Goal: Transaction & Acquisition: Purchase product/service

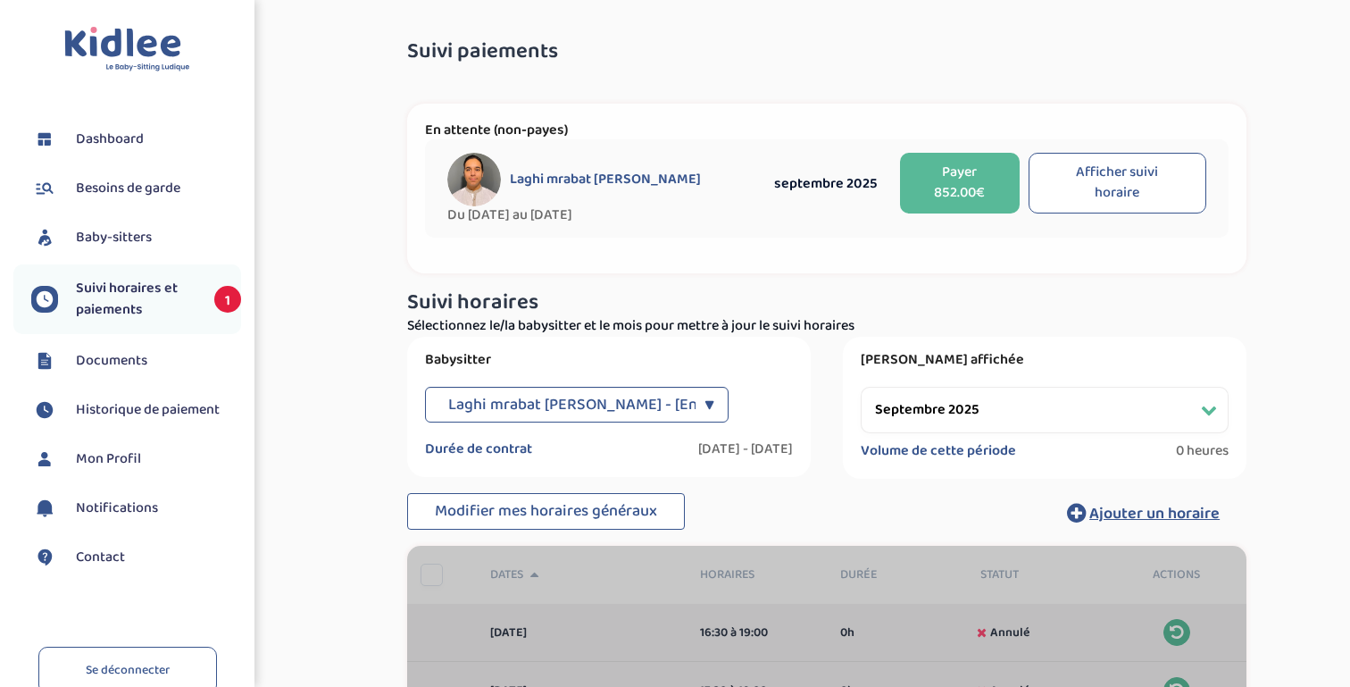
select select "septembre 2025"
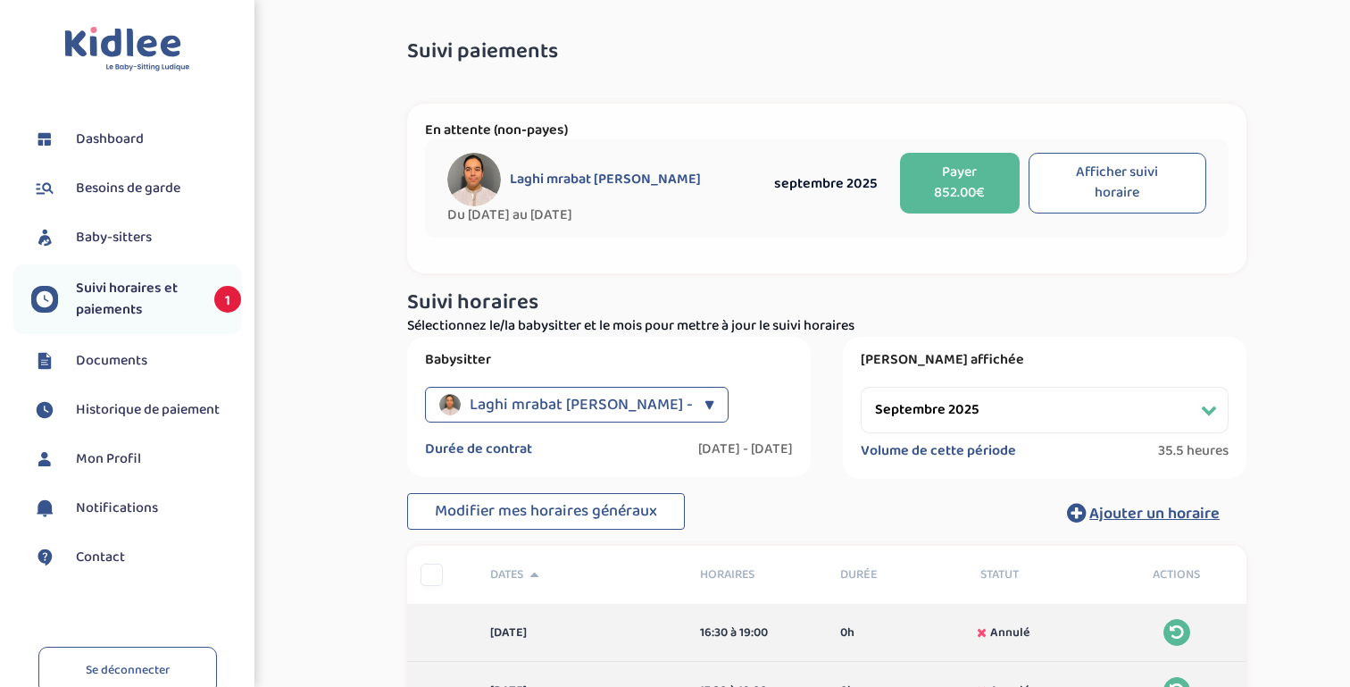
click at [962, 193] on button "Payer 852.00€" at bounding box center [960, 183] width 120 height 61
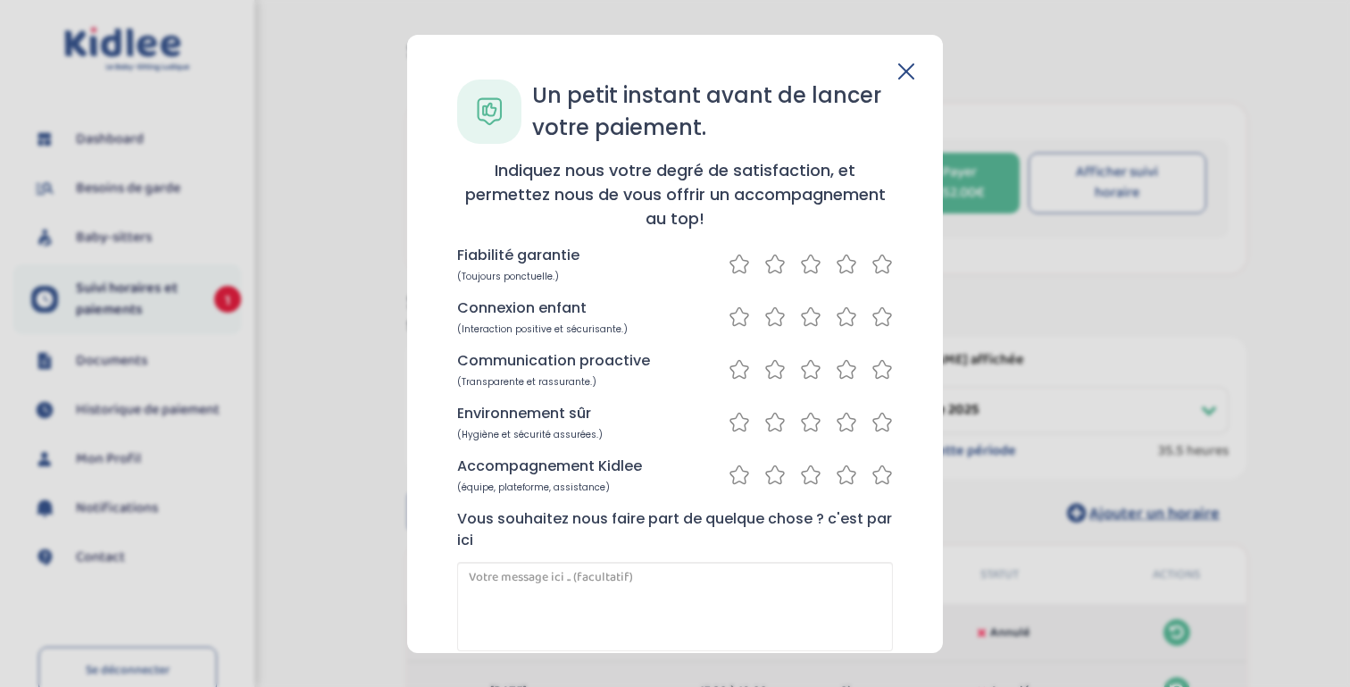
click at [877, 268] on icon at bounding box center [881, 263] width 21 height 22
click at [876, 314] on icon at bounding box center [881, 315] width 21 height 22
click at [879, 366] on icon at bounding box center [881, 368] width 21 height 22
click at [872, 424] on icon at bounding box center [881, 421] width 21 height 22
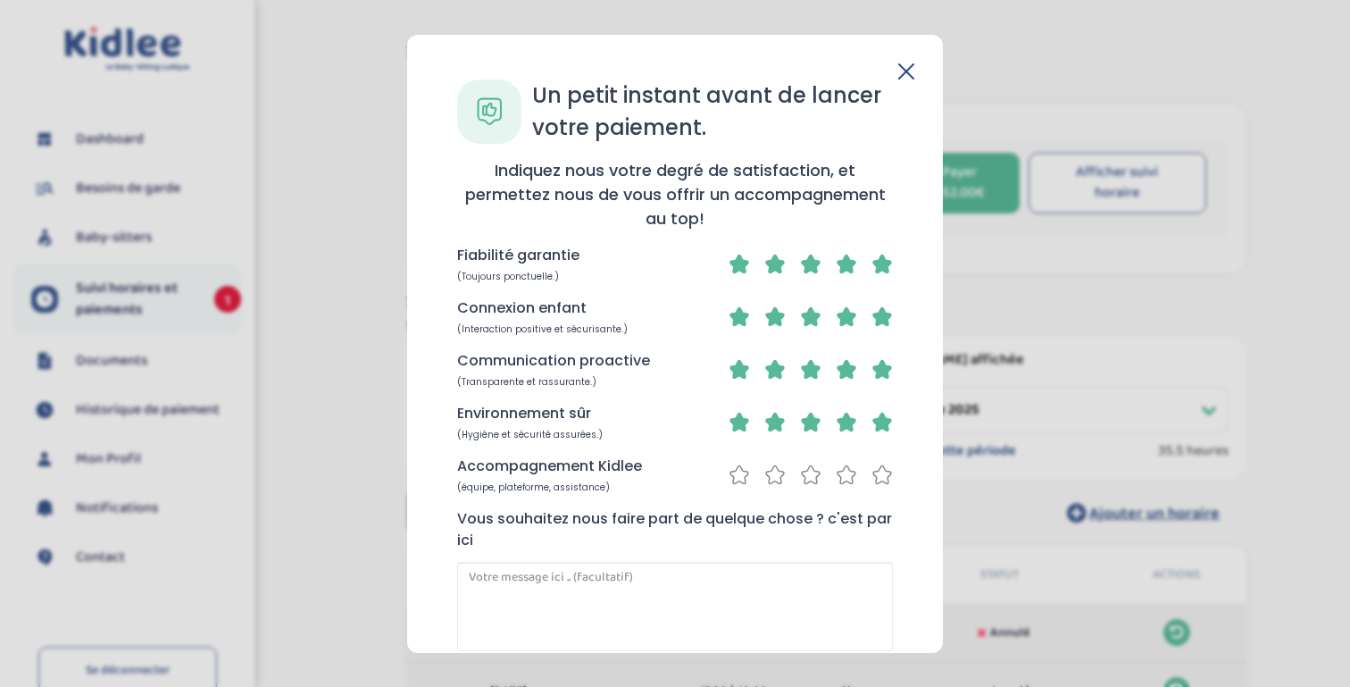
click at [881, 471] on icon at bounding box center [881, 473] width 21 height 22
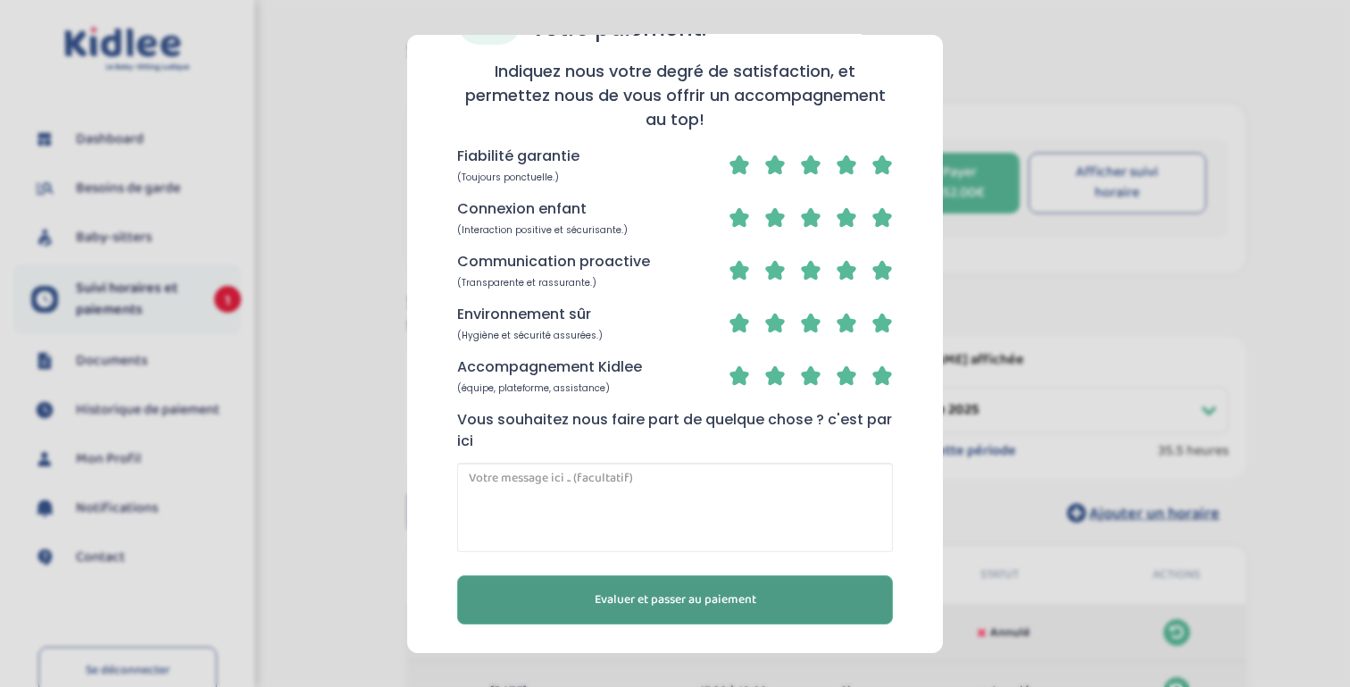
click at [676, 597] on span "Evaluer et passer au paiement" at bounding box center [676, 598] width 162 height 19
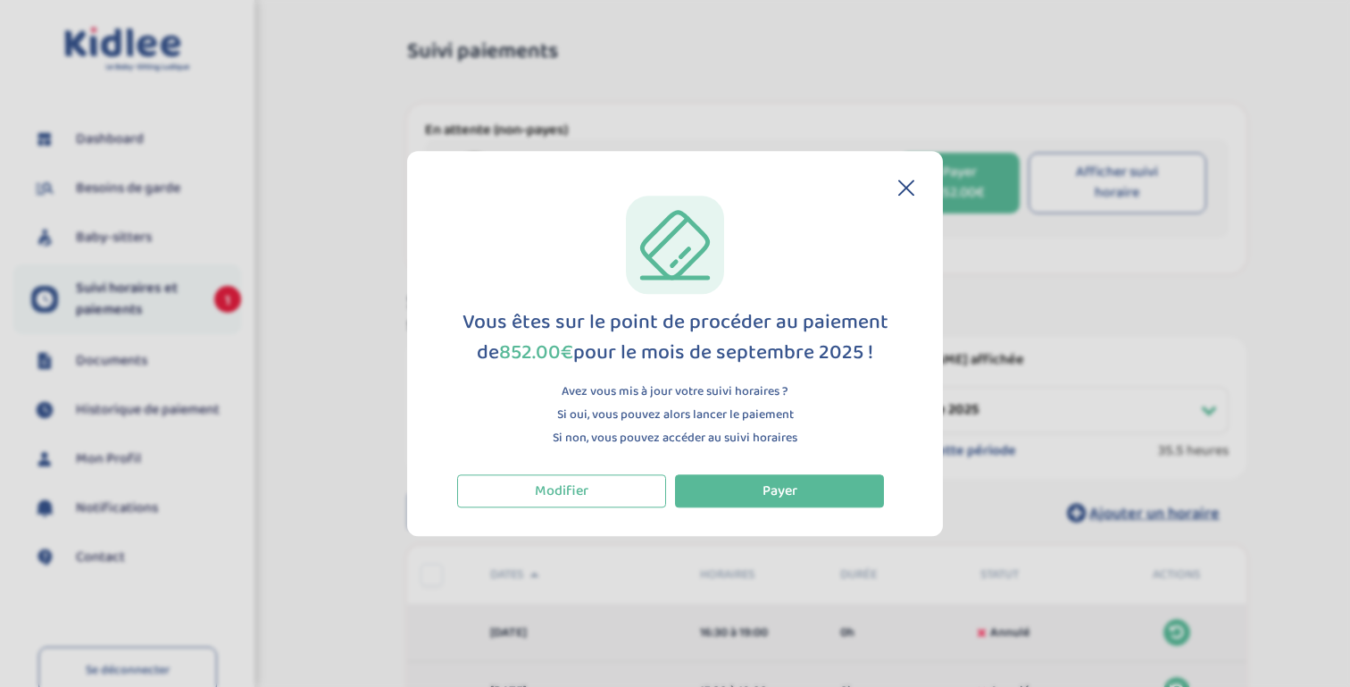
click at [649, 356] on div "Vous êtes sur le point de procéder au paiement de 852.00€ pour le mois de septe…" at bounding box center [675, 338] width 436 height 62
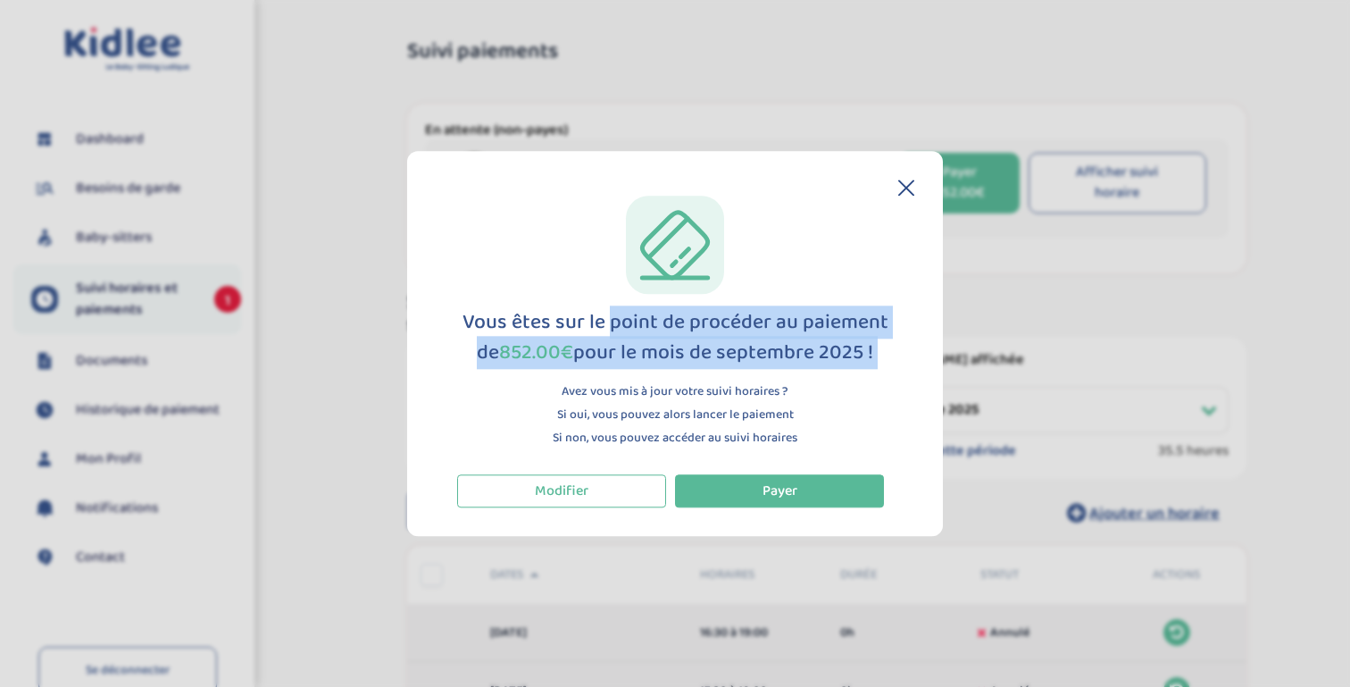
click at [649, 356] on div "Vous êtes sur le point de procéder au paiement de 852.00€ pour le mois de septe…" at bounding box center [675, 338] width 436 height 62
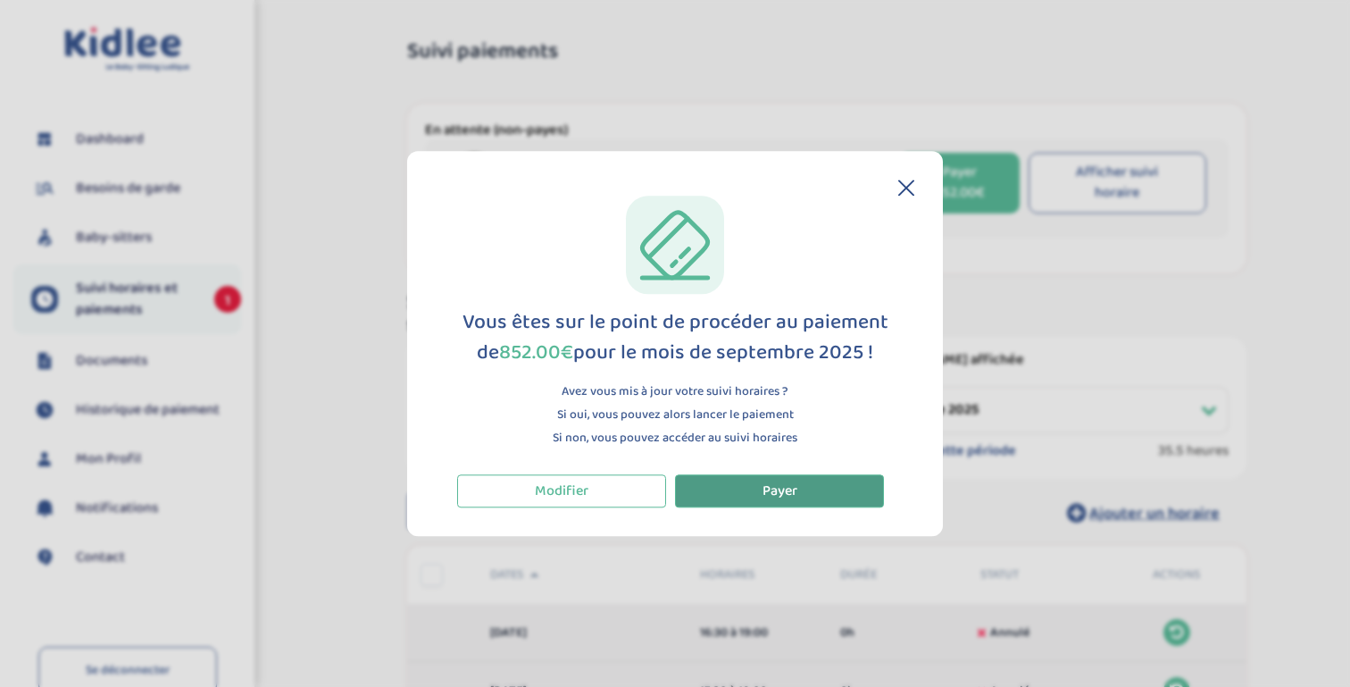
click at [794, 494] on span "Payer" at bounding box center [779, 490] width 35 height 22
